Goal: Task Accomplishment & Management: Manage account settings

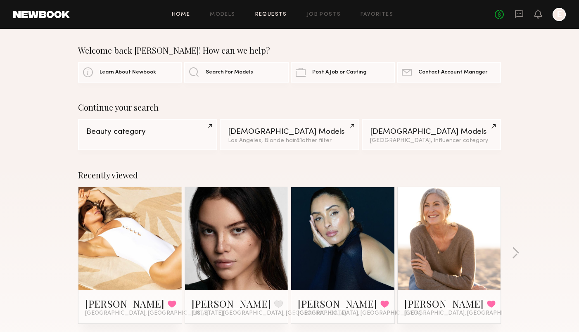
click at [268, 14] on link "Requests" at bounding box center [271, 14] width 32 height 5
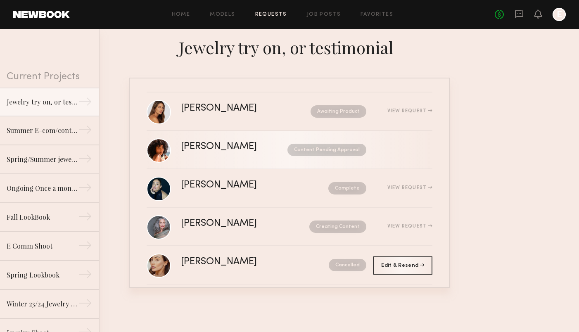
click at [215, 152] on div "[PERSON_NAME] Content Pending Approval" at bounding box center [306, 150] width 251 height 16
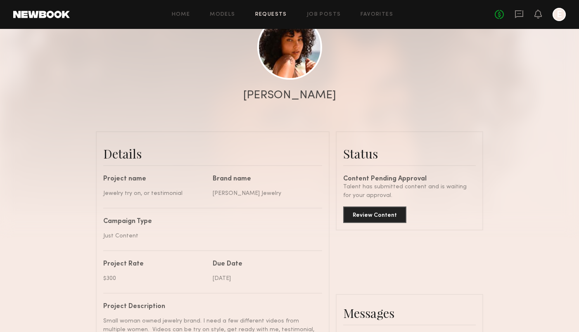
scroll to position [110, 0]
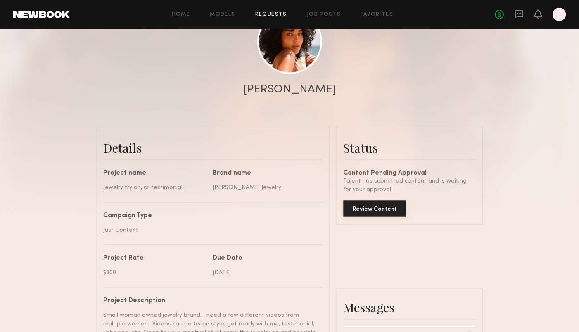
click at [393, 206] on button "Review Content" at bounding box center [374, 208] width 63 height 17
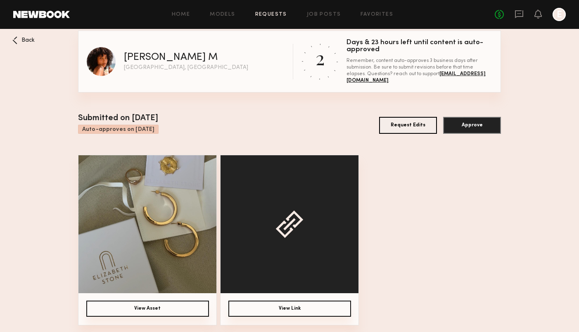
scroll to position [5, 0]
click at [157, 308] on button "View Asset" at bounding box center [147, 309] width 123 height 16
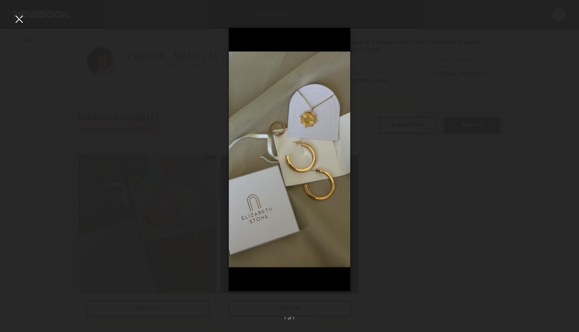
click at [306, 179] on img at bounding box center [289, 159] width 121 height 263
click at [284, 162] on img at bounding box center [289, 159] width 121 height 263
click at [18, 19] on div at bounding box center [18, 18] width 13 height 13
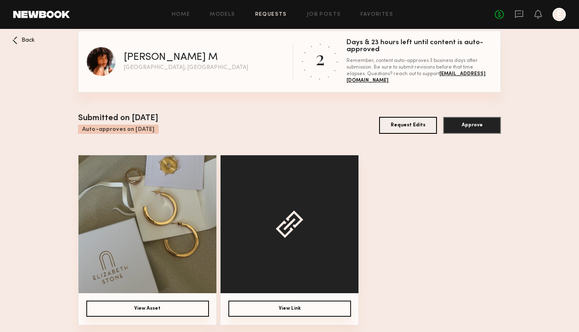
scroll to position [5, 0]
click at [301, 305] on button "View Link" at bounding box center [289, 309] width 123 height 16
click at [476, 125] on button "Approve" at bounding box center [472, 125] width 58 height 17
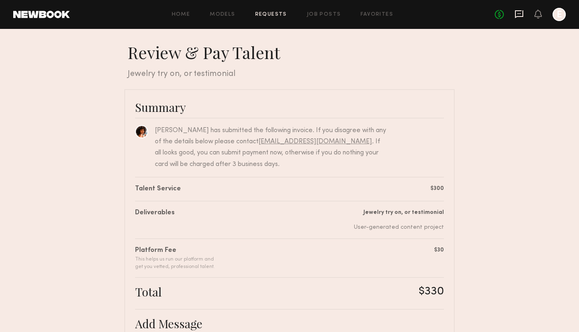
click at [517, 12] on icon at bounding box center [518, 13] width 9 height 9
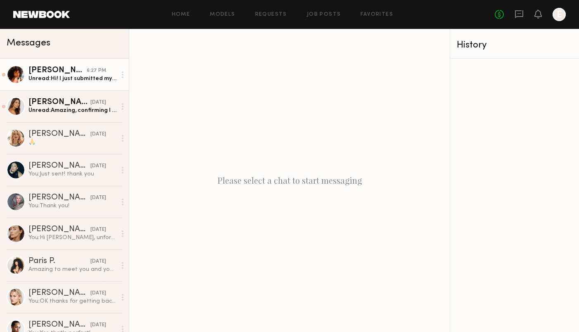
click at [68, 71] on div "[PERSON_NAME]" at bounding box center [57, 70] width 58 height 8
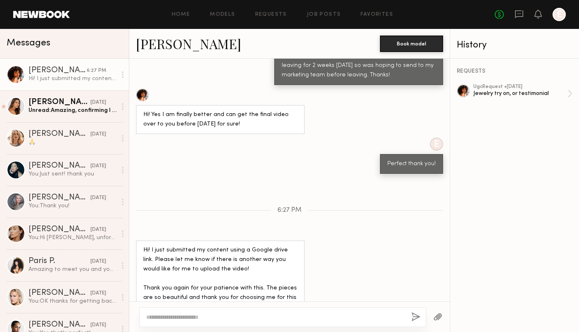
drag, startPoint x: 210, startPoint y: 310, endPoint x: 210, endPoint y: 315, distance: 5.4
click at [210, 310] on div at bounding box center [282, 317] width 287 height 20
click at [210, 315] on textarea at bounding box center [275, 317] width 258 height 8
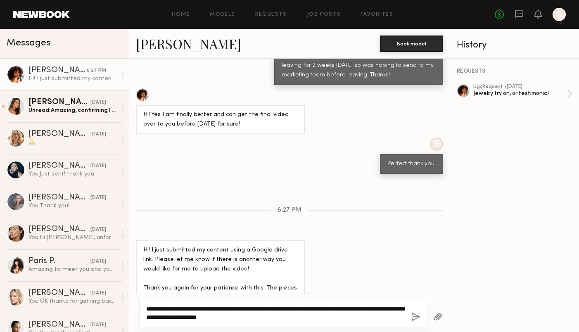
type textarea "**********"
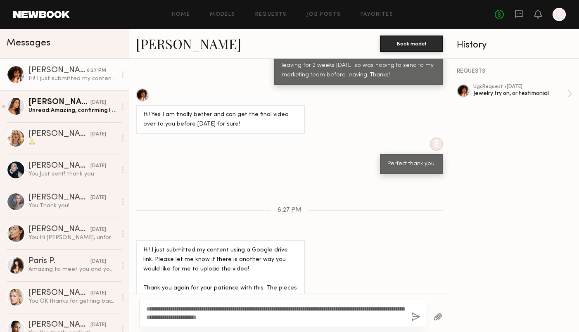
click at [416, 317] on button "button" at bounding box center [415, 317] width 9 height 10
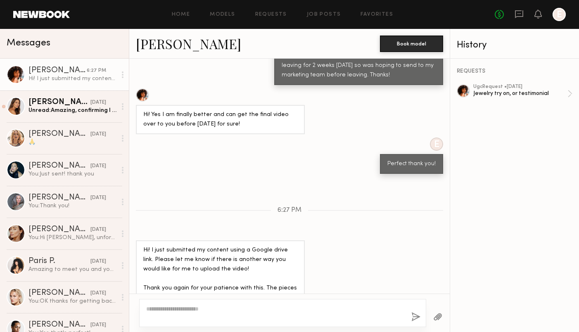
scroll to position [939, 0]
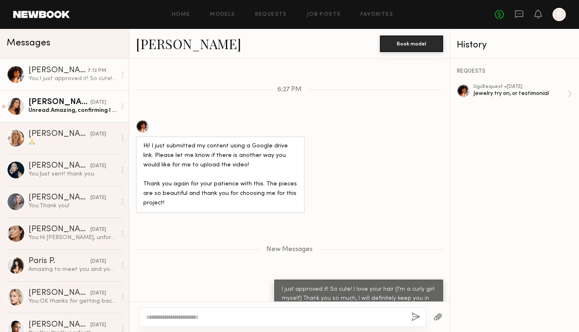
click at [65, 107] on div "Unread: Amazing, confirming I received the items. I’m hoping to film [DATE] aft…" at bounding box center [72, 111] width 88 height 8
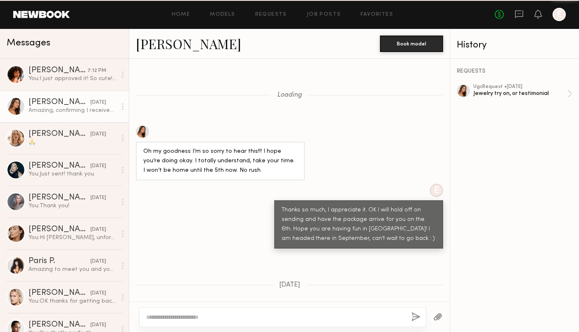
scroll to position [945, 0]
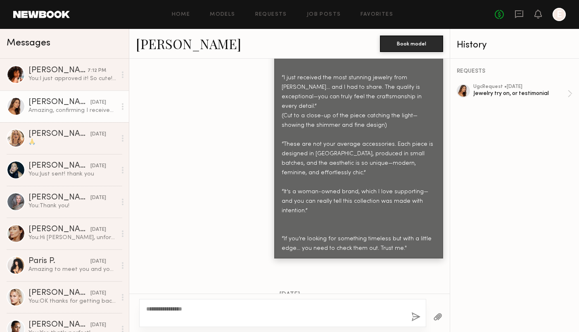
type textarea "**********"
click at [416, 315] on button "button" at bounding box center [415, 317] width 9 height 10
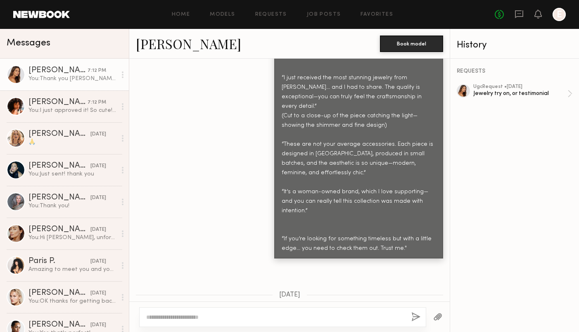
scroll to position [1047, 0]
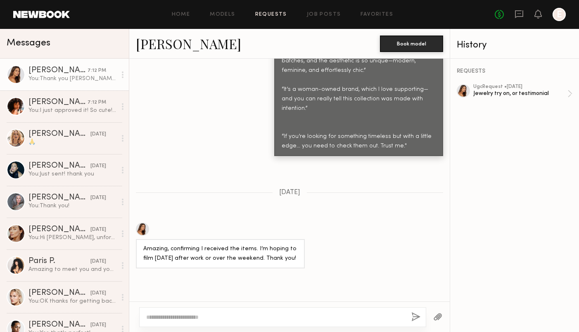
click at [275, 14] on link "Requests" at bounding box center [271, 14] width 32 height 5
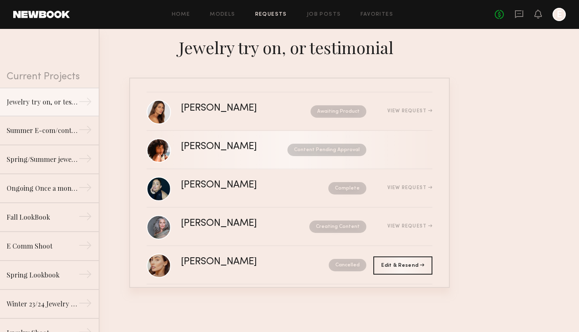
click at [235, 143] on div "[PERSON_NAME]" at bounding box center [226, 146] width 91 height 9
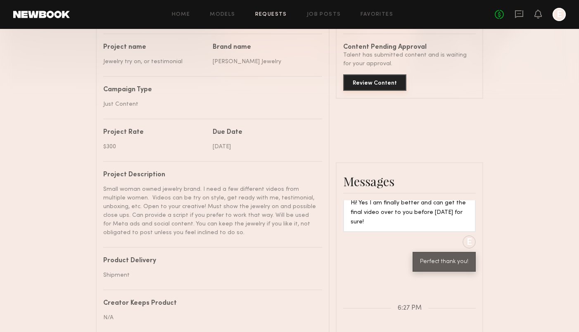
scroll to position [920, 0]
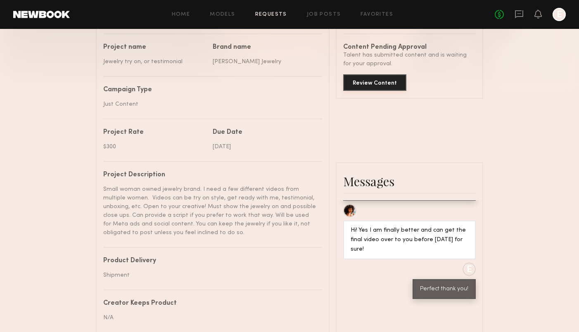
click at [384, 82] on button "Review Content" at bounding box center [374, 82] width 63 height 17
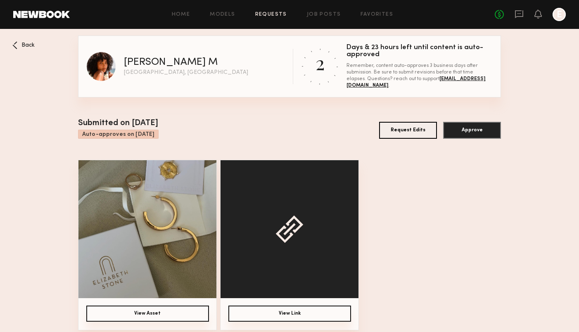
click at [174, 310] on button "View Asset" at bounding box center [147, 314] width 123 height 16
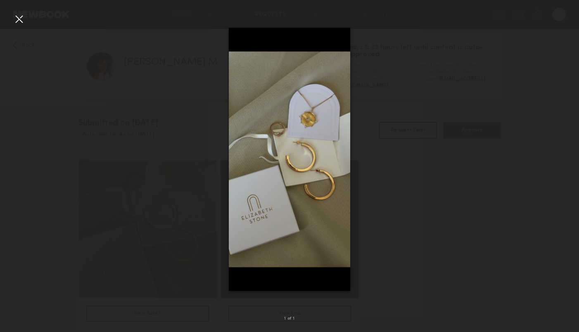
scroll to position [0, 0]
click at [17, 19] on div at bounding box center [18, 18] width 13 height 13
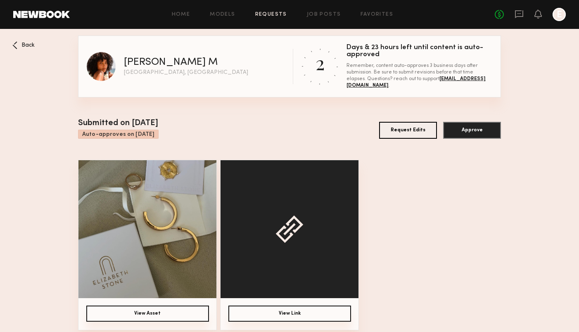
click at [293, 312] on button "View Link" at bounding box center [289, 314] width 123 height 16
click at [14, 44] on icon at bounding box center [15, 43] width 2 height 2
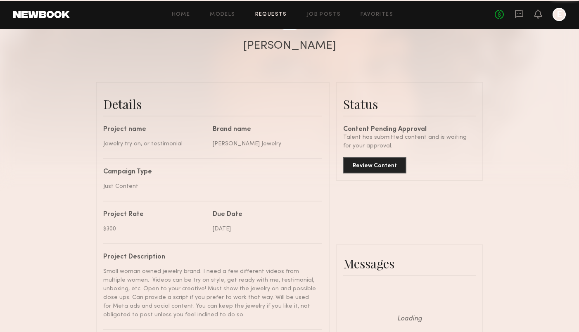
scroll to position [981, 0]
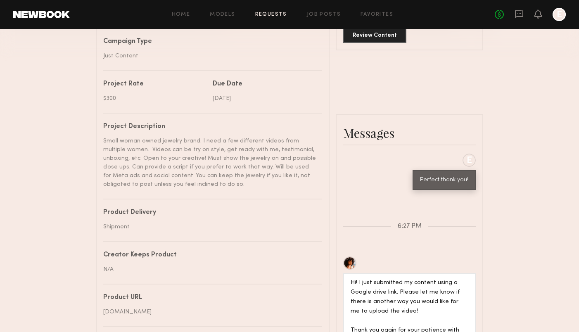
scroll to position [285, 0]
